Goal: Information Seeking & Learning: Learn about a topic

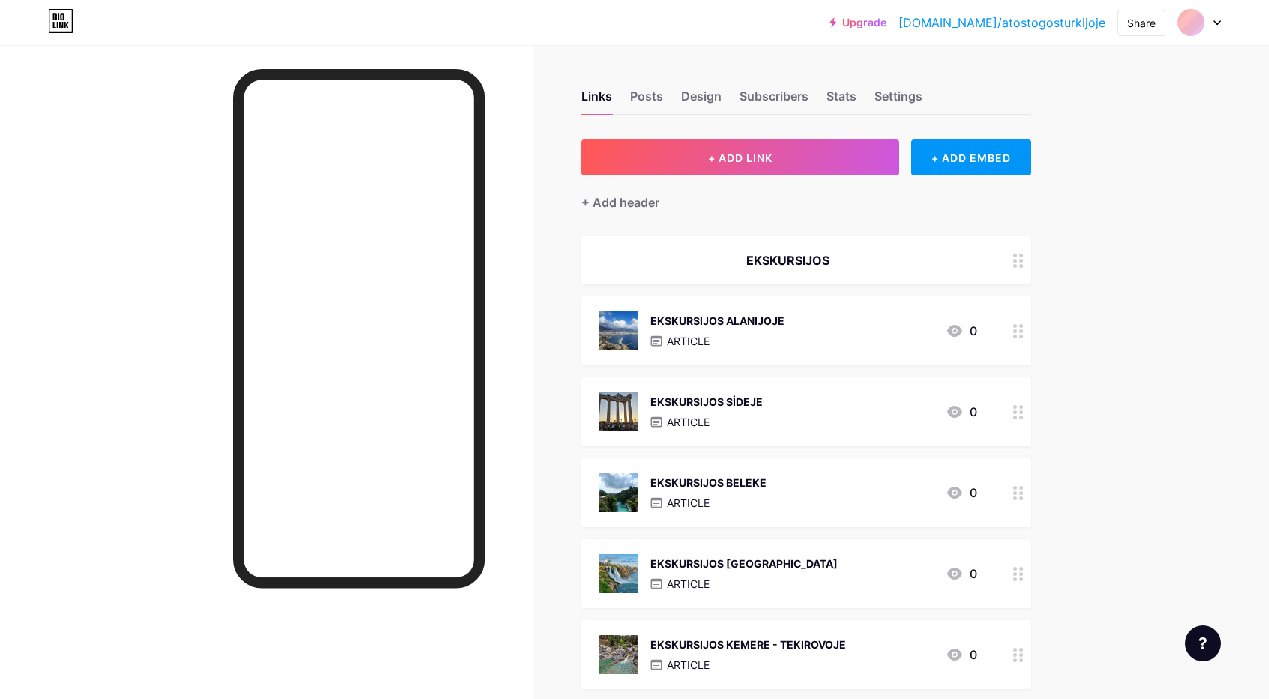
click at [778, 322] on div "EKSKURSIJOS ALANIJOJE" at bounding box center [717, 321] width 134 height 16
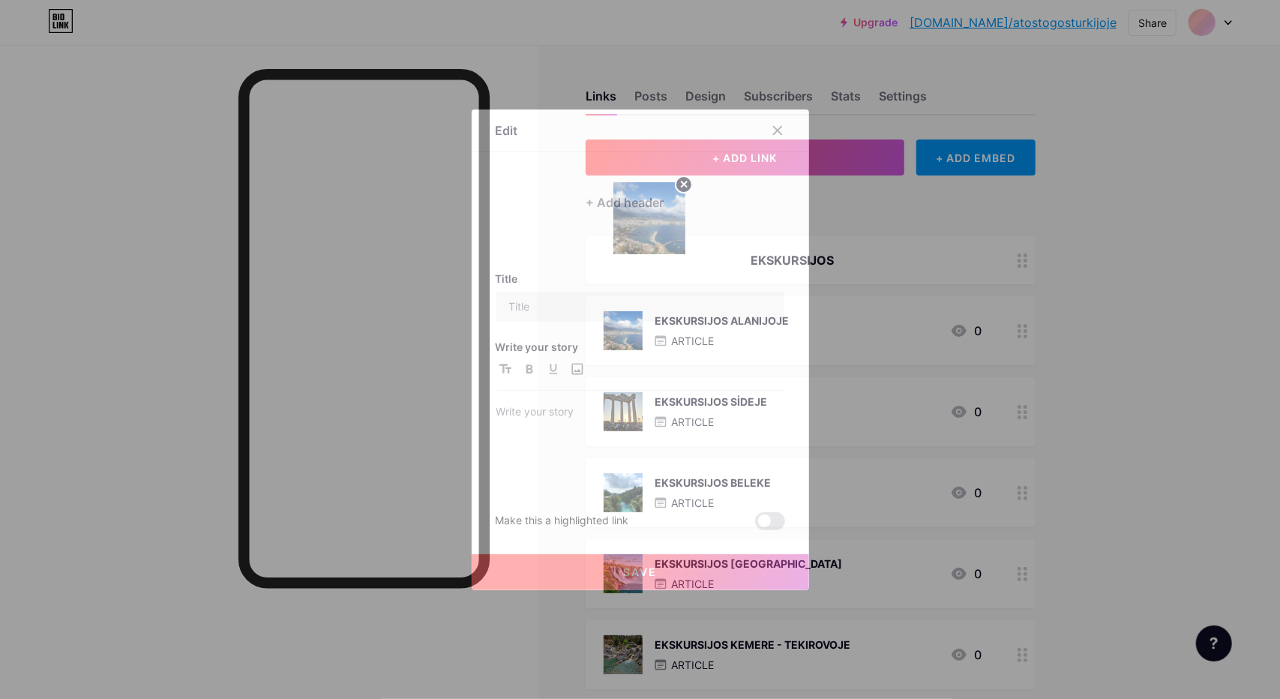
type input "EKSKURSIJOS ALANIJOJE"
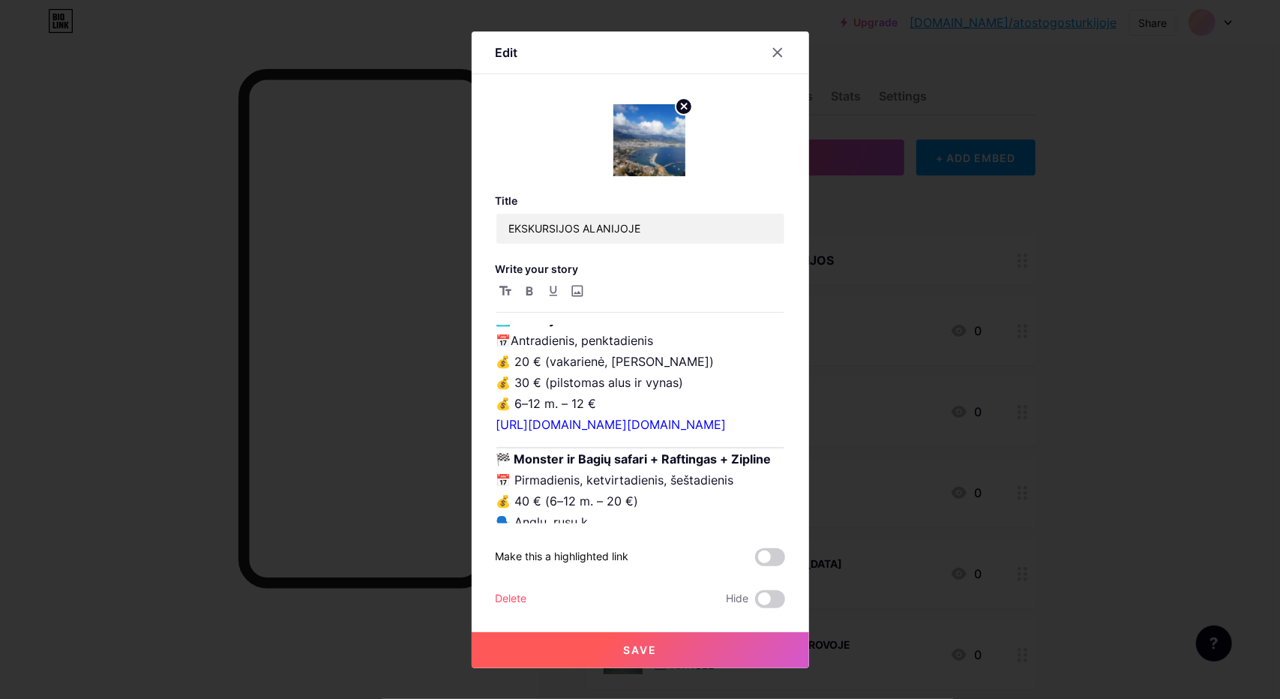
scroll to position [2970, 0]
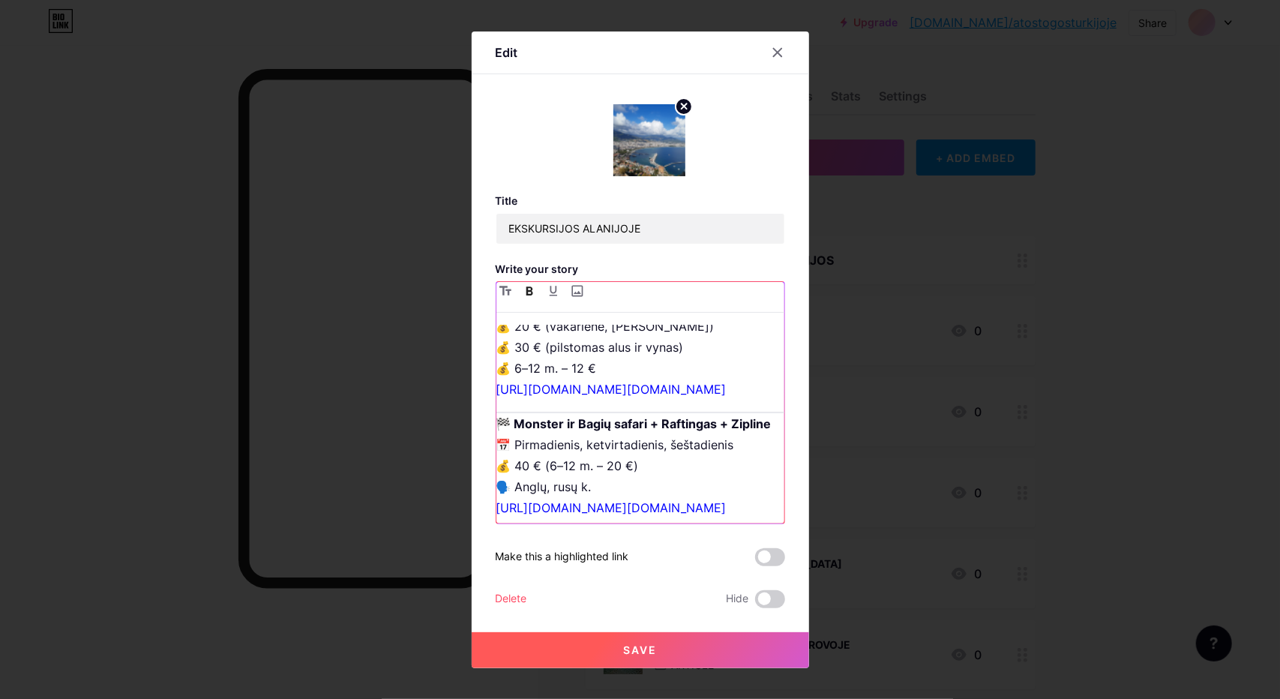
drag, startPoint x: 567, startPoint y: 382, endPoint x: 514, endPoint y: 380, distance: 52.5
click at [526, 290] on icon "button" at bounding box center [529, 290] width 7 height 9
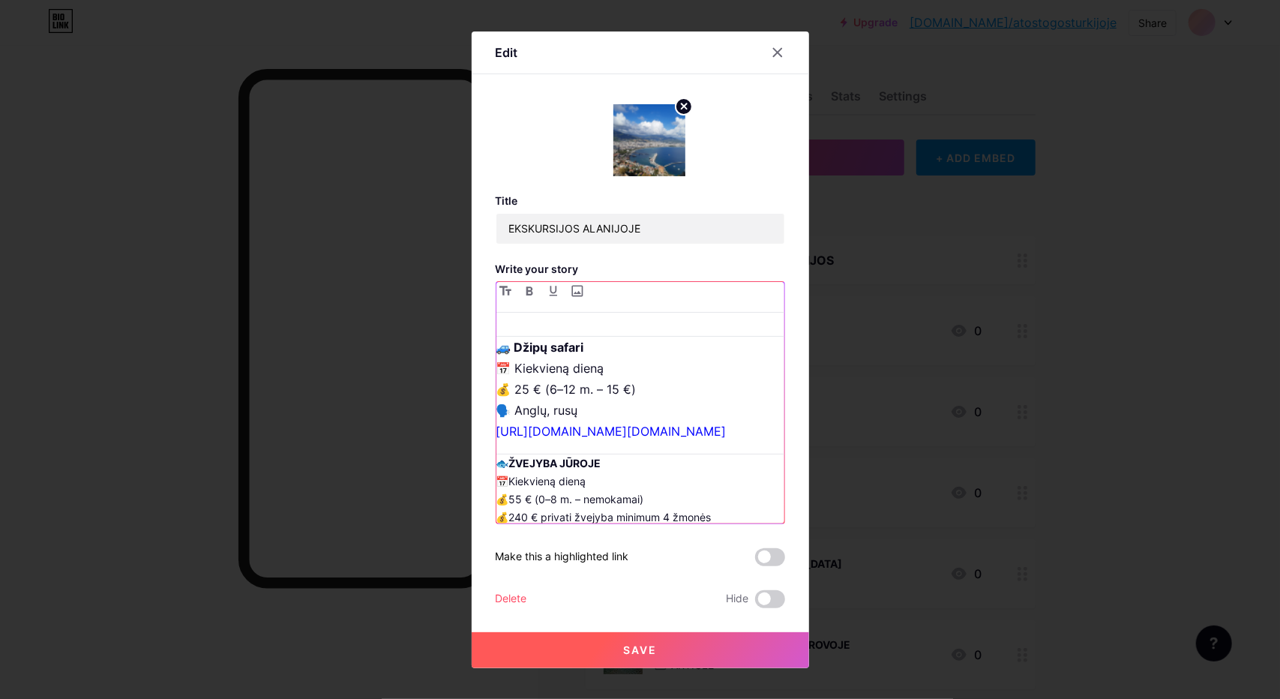
scroll to position [2370, 0]
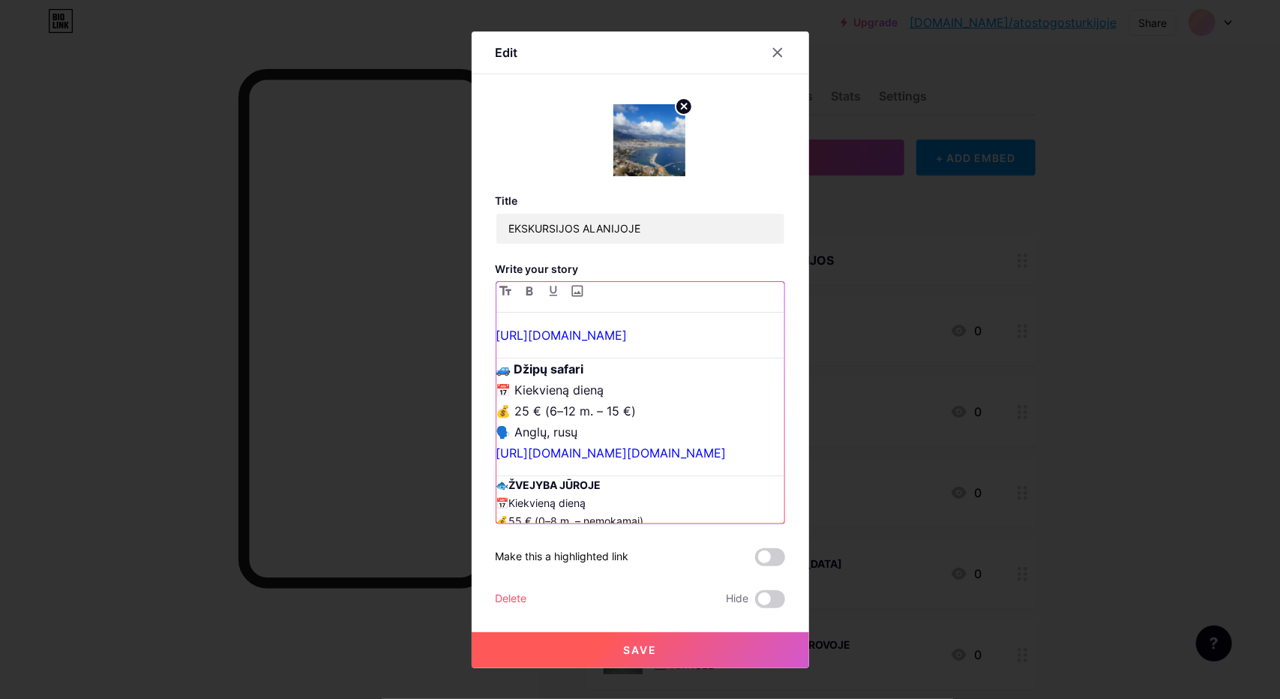
drag, startPoint x: 658, startPoint y: 423, endPoint x: 721, endPoint y: 424, distance: 63.0
click at [721, 228] on p "🏔️ Sapadere kanjonas 📅 Kiekvieną dieną 💰 25 € (6–12 m. – 15 €) 🗣️ Anglų, [DEMOG…" at bounding box center [640, 49] width 288 height 357
drag, startPoint x: 706, startPoint y: 453, endPoint x: 694, endPoint y: 479, distance: 28.6
click at [706, 228] on p "🏔️ Sapadere kanjonas 📅 Kiekvieną dieną 💰 25 € (6–12 m. – 15 €) 🗣️ Anglų, [DEMOG…" at bounding box center [640, 49] width 288 height 357
click at [627, 225] on link "[URL][DOMAIN_NAME][DOMAIN_NAME]" at bounding box center [611, 217] width 230 height 15
